Goal: Check status: Check status

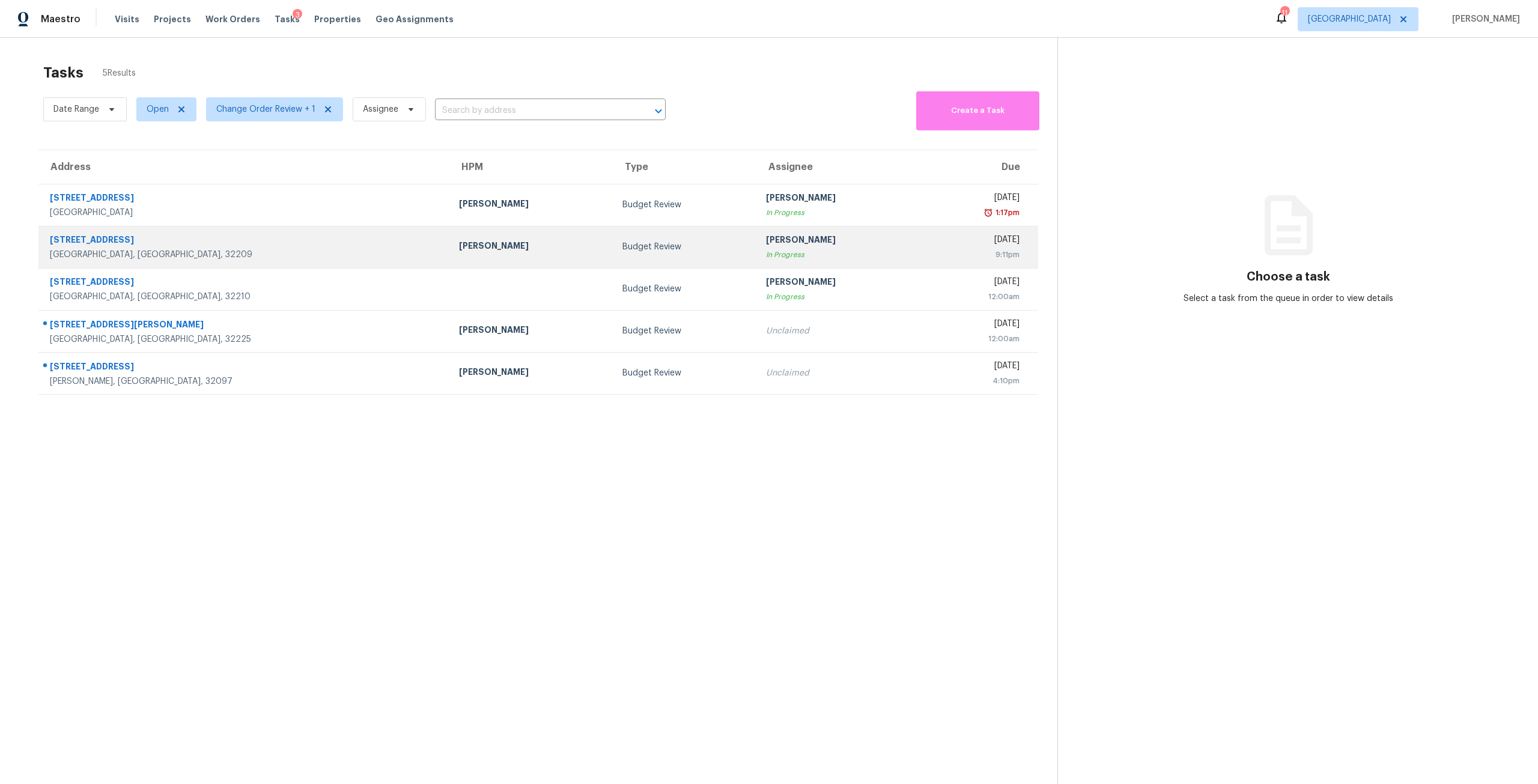
click at [929, 251] on div "9:11pm" at bounding box center [974, 254] width 90 height 12
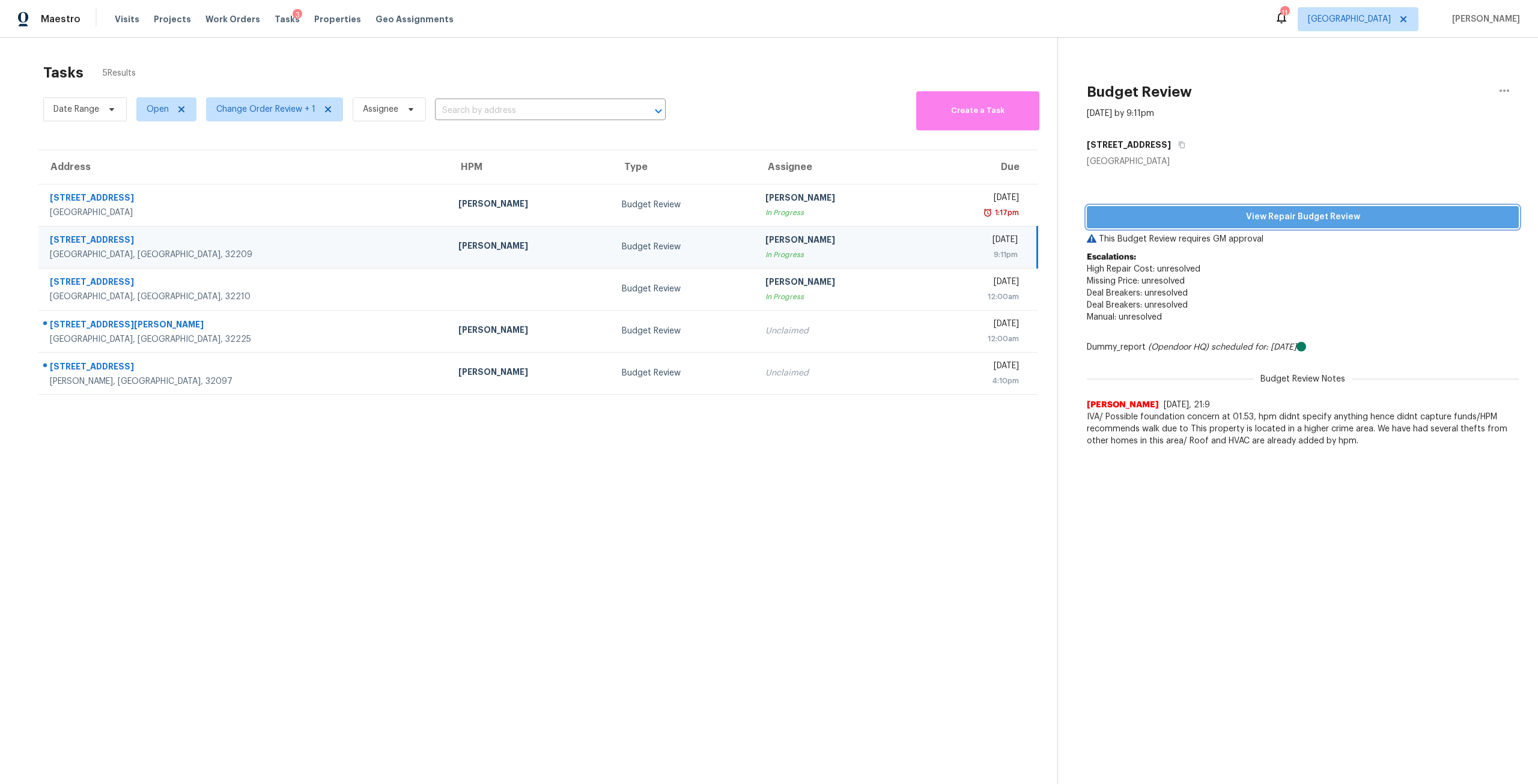
click at [1289, 218] on span "View Repair Budget Review" at bounding box center [1303, 217] width 413 height 15
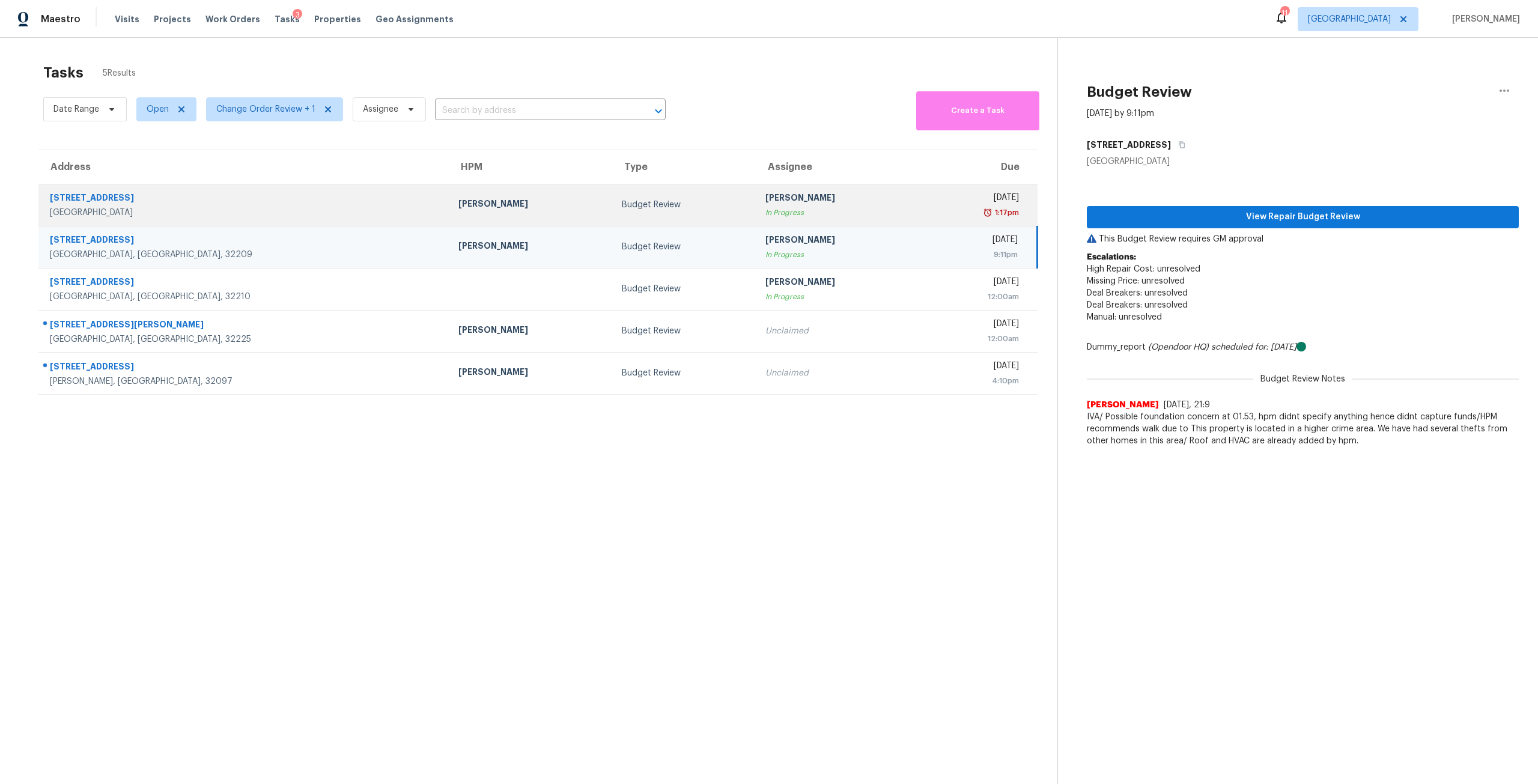
click at [769, 196] on div "[PERSON_NAME]" at bounding box center [837, 199] width 144 height 15
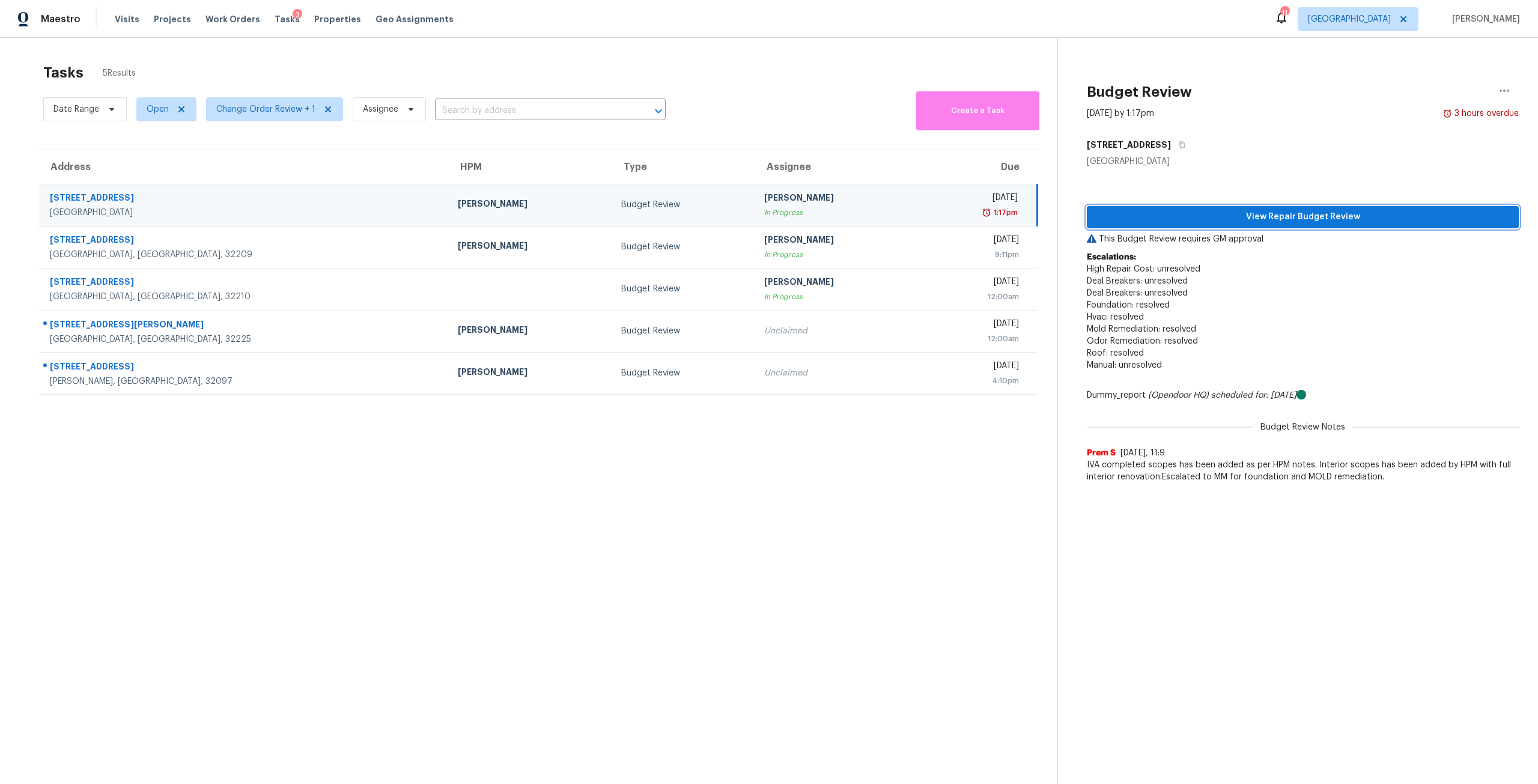
click at [1296, 219] on span "View Repair Budget Review" at bounding box center [1303, 217] width 413 height 15
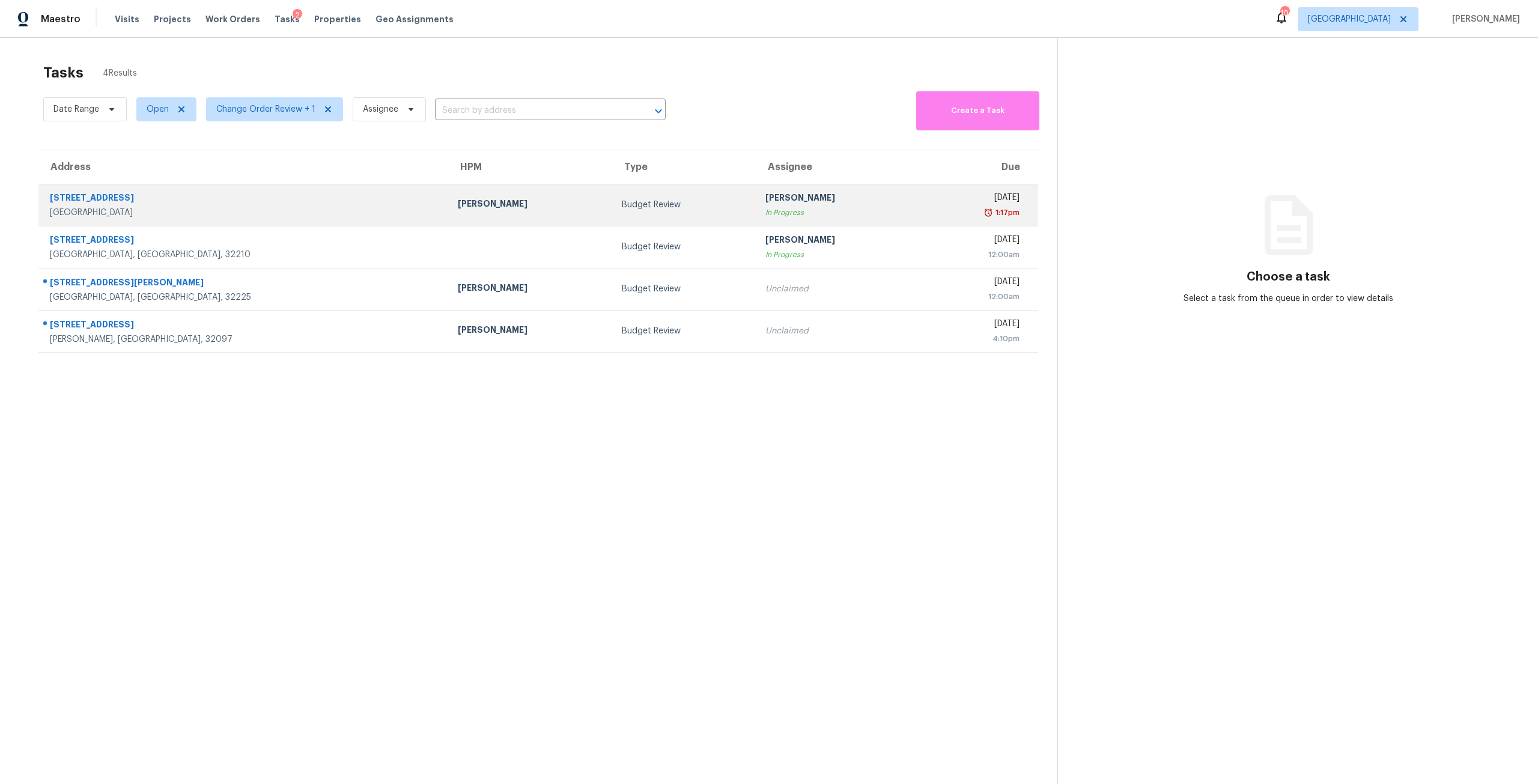
click at [457, 199] on div "[PERSON_NAME]" at bounding box center [530, 205] width 145 height 15
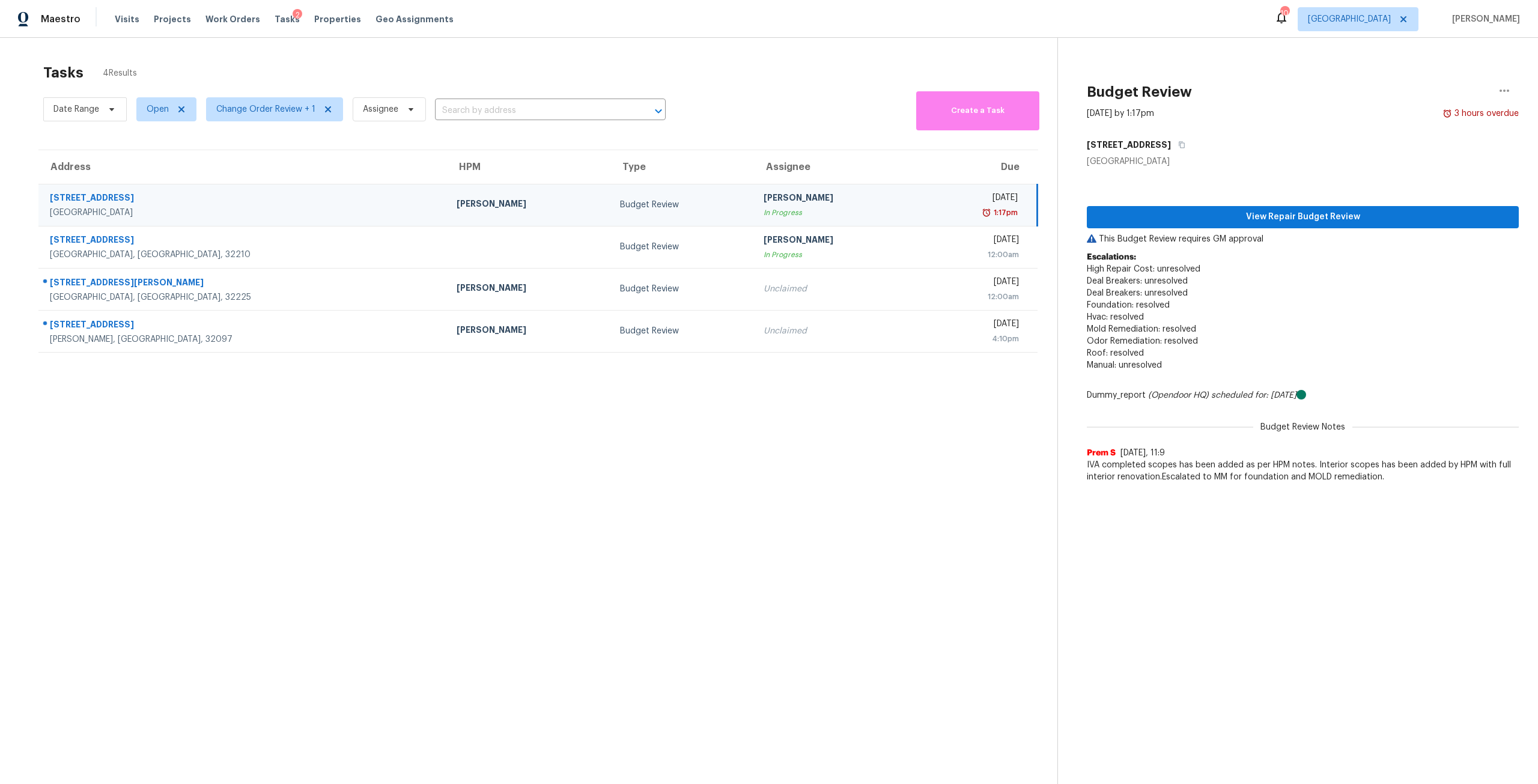
click at [1302, 205] on div "View Repair Budget Review This Budget Review requires GM approval Escalations: …" at bounding box center [1303, 328] width 432 height 321
click at [1306, 217] on span "View Repair Budget Review" at bounding box center [1303, 217] width 413 height 15
